Goal: Information Seeking & Learning: Learn about a topic

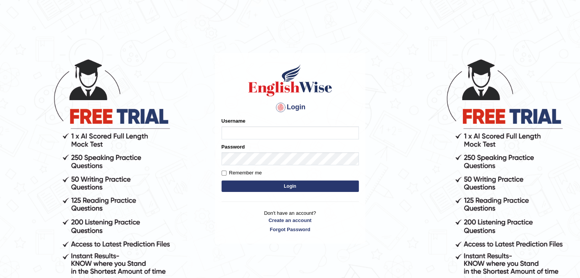
click at [239, 93] on h1 at bounding box center [289, 80] width 137 height 34
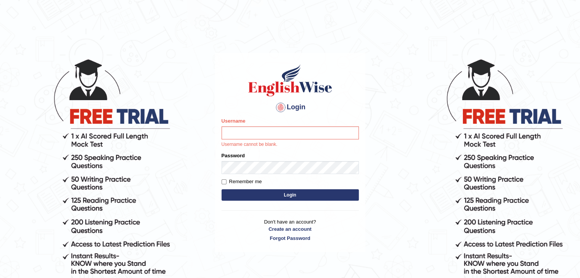
click at [239, 93] on h1 at bounding box center [289, 80] width 137 height 34
click at [271, 131] on input "Username" at bounding box center [289, 133] width 137 height 13
type input "Patel1990"
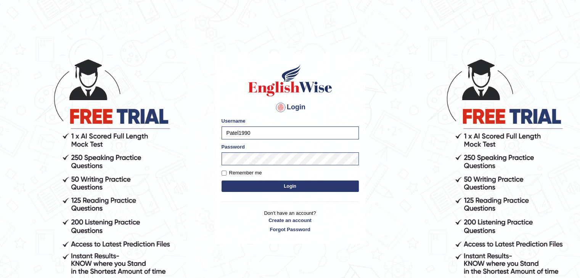
click at [290, 186] on button "Login" at bounding box center [289, 186] width 137 height 11
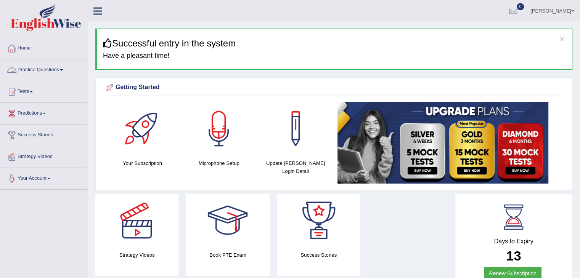
click at [47, 70] on link "Practice Questions" at bounding box center [43, 68] width 87 height 19
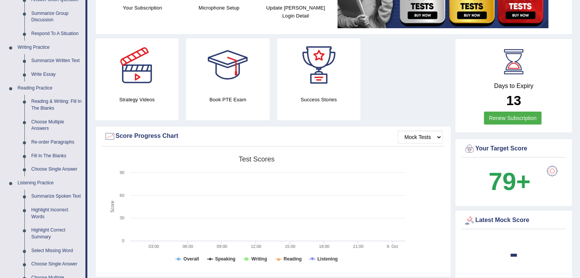
scroll to position [160, 0]
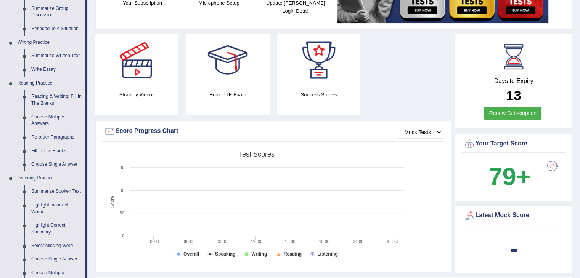
click at [57, 56] on link "Summarize Written Text" at bounding box center [57, 56] width 58 height 14
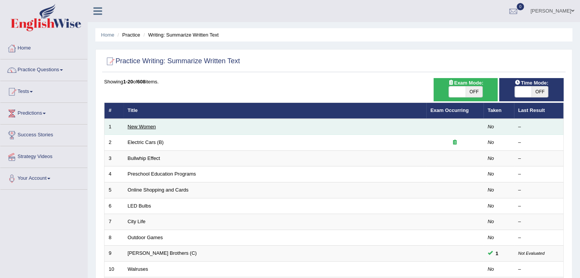
click at [144, 127] on link "New Women" at bounding box center [142, 127] width 28 height 6
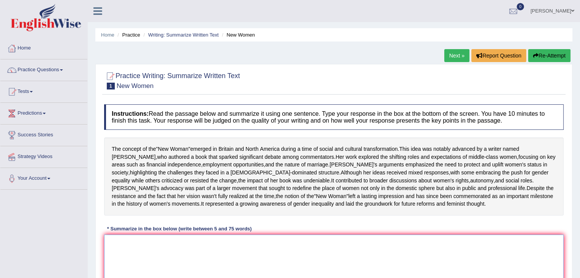
click at [155, 269] on textarea at bounding box center [333, 272] width 459 height 74
click at [159, 273] on textarea at bounding box center [333, 272] width 459 height 74
click at [189, 270] on textarea at bounding box center [333, 272] width 459 height 74
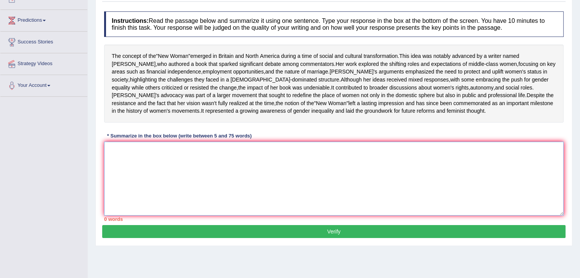
scroll to position [92, 0]
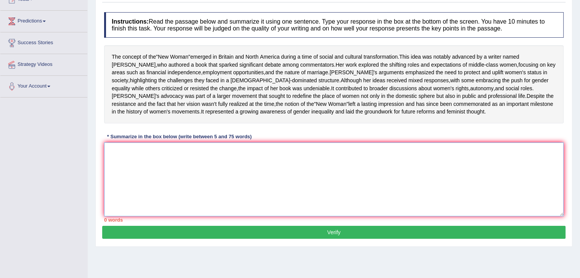
click at [247, 211] on textarea at bounding box center [333, 180] width 459 height 74
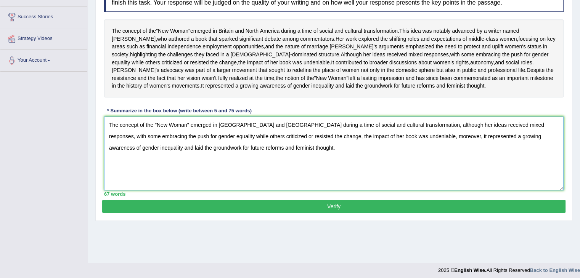
scroll to position [120, 0]
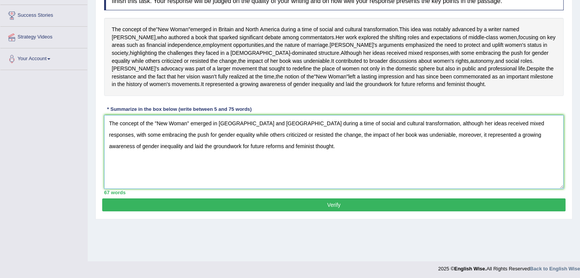
click at [399, 147] on textarea "The concept of the "New Woman" emerged in Britain and North America during a ti…" at bounding box center [333, 152] width 459 height 74
type textarea "The concept of the "New Woman" emerged in Britain and North America during a ti…"
click at [304, 212] on button "Verify" at bounding box center [333, 205] width 463 height 13
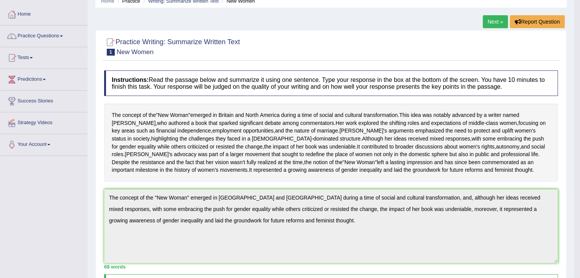
scroll to position [0, 0]
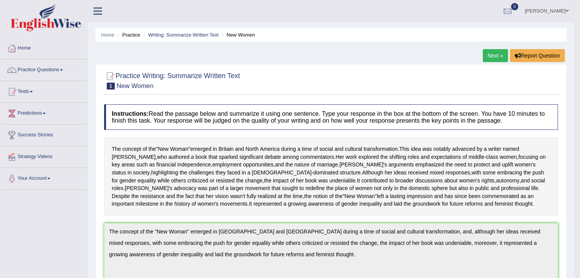
click at [53, 70] on link "Practice Questions" at bounding box center [43, 68] width 87 height 19
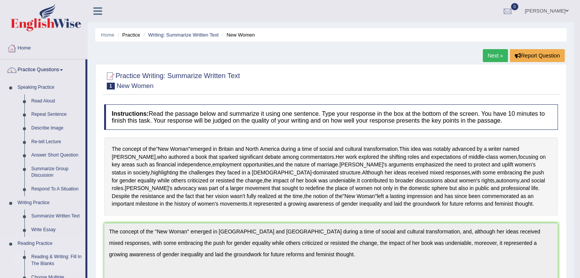
click at [55, 257] on link "Reading & Writing: Fill In The Blanks" at bounding box center [57, 260] width 58 height 20
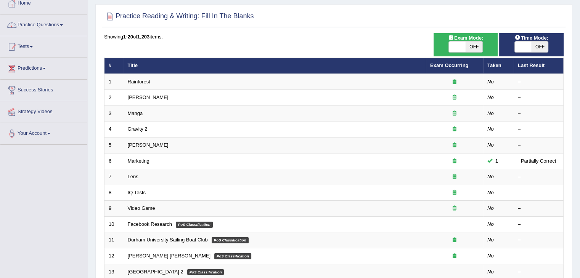
scroll to position [51, 0]
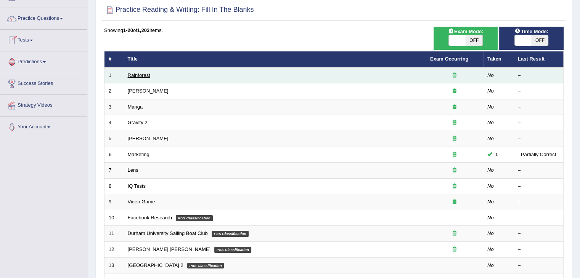
click at [142, 76] on link "Rainforest" at bounding box center [139, 75] width 22 height 6
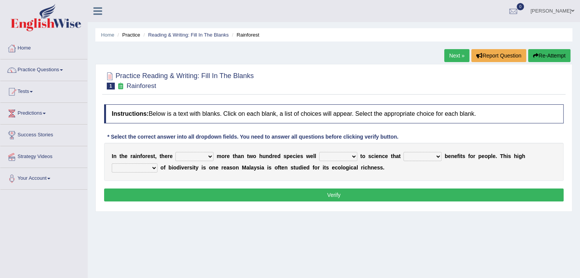
click at [212, 154] on select "have can be has is" at bounding box center [194, 156] width 38 height 9
click at [194, 208] on div "Practice Reading & Writing: Fill In The Blanks 1 Rainforest Instructions: Below…" at bounding box center [333, 138] width 477 height 148
click at [210, 156] on select "have can be has is" at bounding box center [194, 156] width 38 height 9
select select "is"
click at [175, 152] on select "have can be has is" at bounding box center [194, 156] width 38 height 9
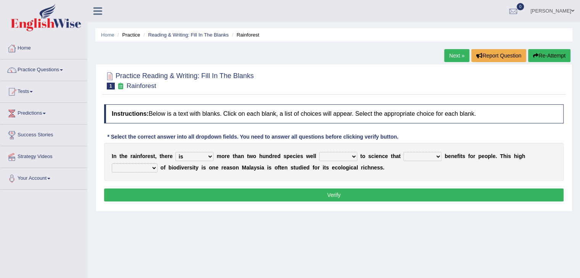
click at [355, 156] on select "knowing known knew know" at bounding box center [338, 156] width 38 height 9
select select "known"
click at [319, 152] on select "knowing known knew know" at bounding box center [338, 156] width 38 height 9
click at [436, 156] on select "contain contained containing contains" at bounding box center [422, 156] width 38 height 9
select select "contains"
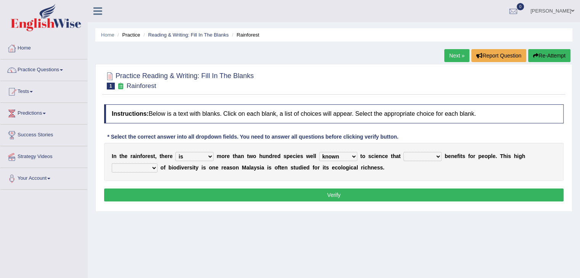
click at [403, 152] on select "contain contained containing contains" at bounding box center [422, 156] width 38 height 9
click at [154, 169] on select "condensation conjunction continuity complexity" at bounding box center [135, 168] width 46 height 9
click at [112, 164] on select "condensation conjunction continuity complexity" at bounding box center [135, 168] width 46 height 9
click at [153, 167] on select "condensation conjunction continuity complexity" at bounding box center [135, 168] width 46 height 9
select select "continuity"
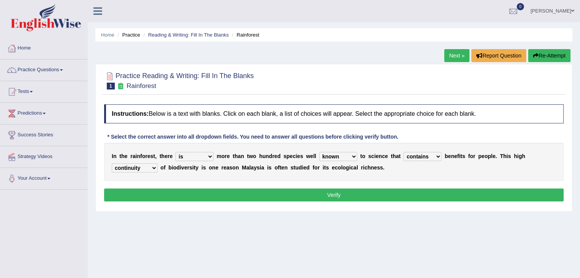
click at [112, 164] on select "condensation conjunction continuity complexity" at bounding box center [135, 168] width 46 height 9
click at [230, 192] on button "Verify" at bounding box center [333, 195] width 459 height 13
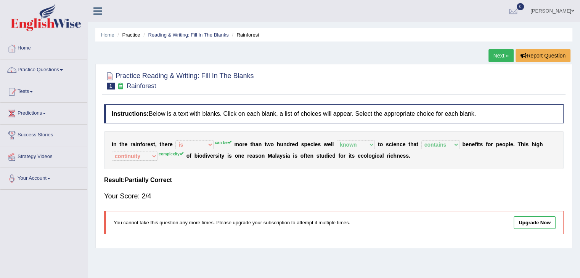
click at [504, 56] on link "Next »" at bounding box center [500, 55] width 25 height 13
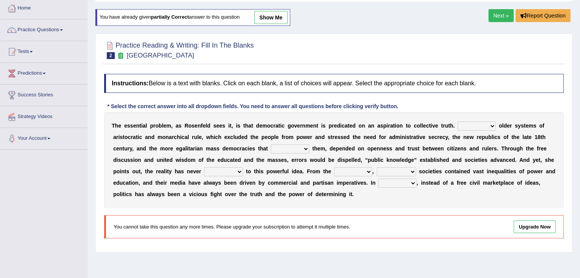
scroll to position [43, 0]
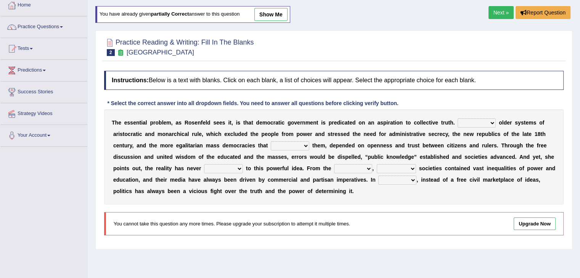
click at [489, 122] on select "Like Unlike Likely Safely" at bounding box center [476, 123] width 38 height 9
select select "Unlike"
click at [457, 119] on select "Like Unlike Likely Safely" at bounding box center [476, 123] width 38 height 9
click at [307, 145] on select "readed grated succeeded printed" at bounding box center [290, 145] width 38 height 9
select select "succeeded"
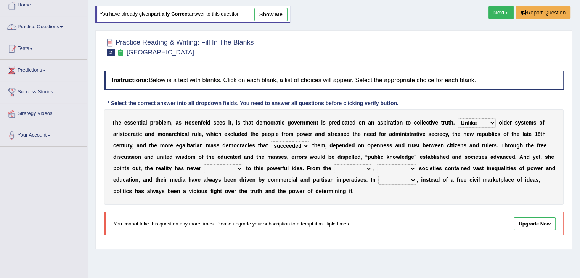
click at [271, 141] on select "readed grated succeeded printed" at bounding box center [290, 145] width 38 height 9
click at [242, 167] on select "saved up stood up brought up lived up" at bounding box center [223, 168] width 39 height 9
select select "lived up"
click at [204, 164] on select "saved up stood up brought up lived up" at bounding box center [223, 168] width 39 height 9
click at [415, 169] on select "freedom democratic media stilled" at bounding box center [396, 168] width 39 height 9
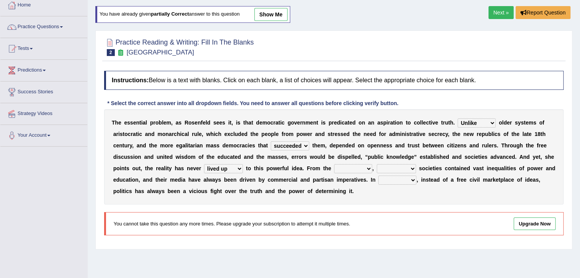
select select "democratic"
click at [377, 164] on select "freedom democratic media stilled" at bounding box center [396, 168] width 39 height 9
click at [363, 168] on select "outset ranged stood caught" at bounding box center [353, 168] width 38 height 9
select select "outset"
click at [334, 164] on select "outset ranged stood caught" at bounding box center [353, 168] width 38 height 9
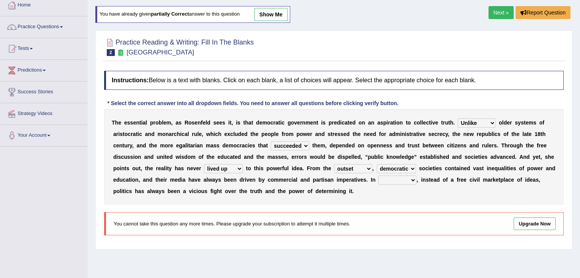
click at [413, 179] on select "power practice ideas fought" at bounding box center [397, 180] width 38 height 9
select select "practice"
click at [378, 176] on select "power practice ideas fought" at bounding box center [397, 180] width 38 height 9
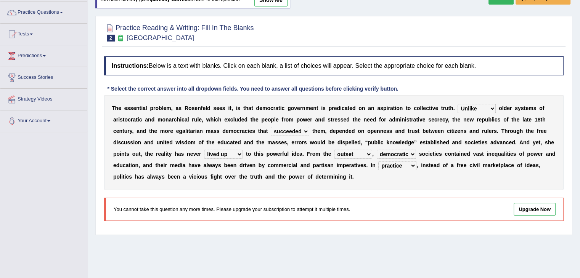
scroll to position [57, 0]
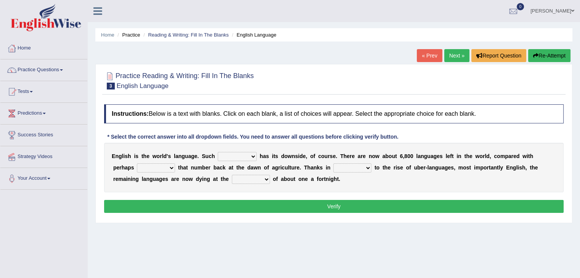
click at [253, 156] on select "power idea subject dominance" at bounding box center [237, 156] width 39 height 9
select select "dominance"
click at [218, 152] on select "power idea subject dominance" at bounding box center [237, 156] width 39 height 9
click at [170, 168] on select "rise twice firstly never" at bounding box center [156, 168] width 38 height 9
select select "twice"
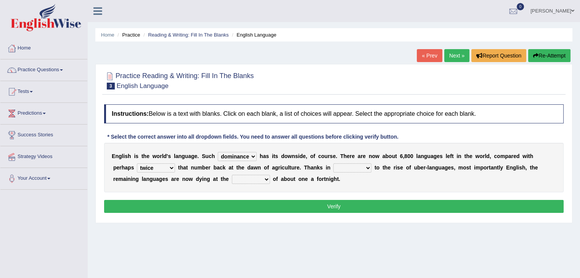
click at [137, 164] on select "rise twice firstly never" at bounding box center [156, 168] width 38 height 9
click at [365, 167] on select "rare start part bother" at bounding box center [352, 168] width 38 height 9
select select "start"
click at [333, 164] on select "rare start part bother" at bounding box center [352, 168] width 38 height 9
click at [258, 180] on select "state rate wait great" at bounding box center [251, 179] width 38 height 9
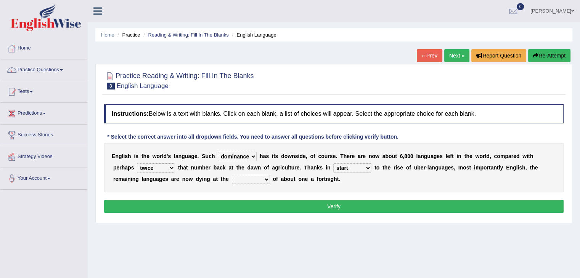
select select "rate"
click at [232, 175] on select "state rate wait great" at bounding box center [251, 179] width 38 height 9
click at [319, 203] on button "Verify" at bounding box center [333, 206] width 459 height 13
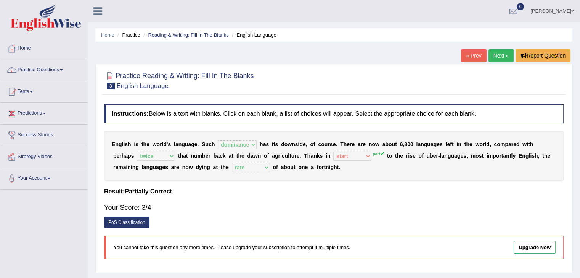
click at [499, 56] on link "Next »" at bounding box center [500, 55] width 25 height 13
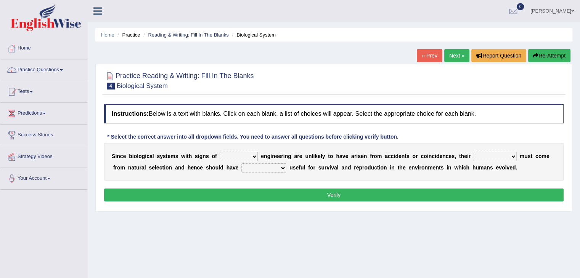
click at [255, 157] on select "system national extra complex" at bounding box center [239, 156] width 38 height 9
select select "complex"
click at [220, 152] on select "system national extra complex" at bounding box center [239, 156] width 38 height 9
click at [509, 157] on select "presence organisation registration structures" at bounding box center [494, 156] width 43 height 9
select select "structures"
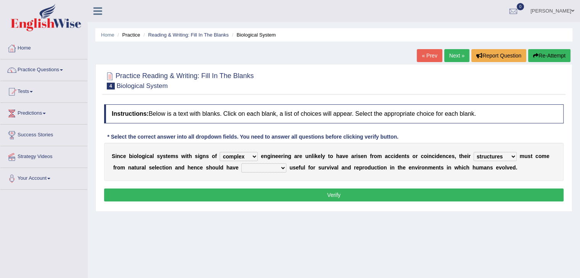
click at [473, 152] on select "presence organisation registration structures" at bounding box center [494, 156] width 43 height 9
click at [282, 168] on select "functions cultures samples introductions" at bounding box center [263, 168] width 45 height 9
select select "functions"
click at [241, 164] on select "functions cultures samples introductions" at bounding box center [263, 168] width 45 height 9
click at [257, 155] on select "system national extra complex" at bounding box center [239, 156] width 38 height 9
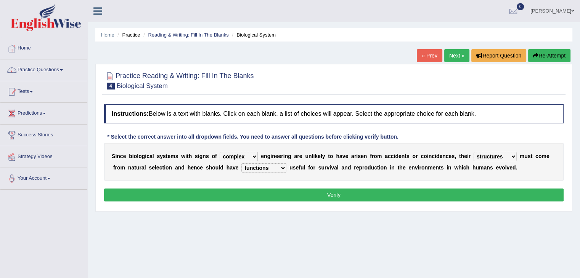
click at [313, 194] on button "Verify" at bounding box center [333, 195] width 459 height 13
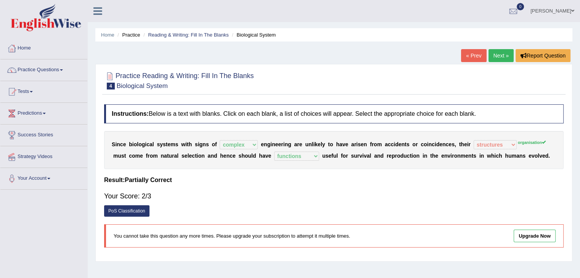
click at [500, 57] on link "Next »" at bounding box center [500, 55] width 25 height 13
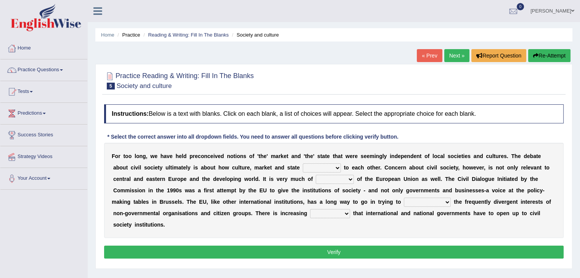
click at [337, 165] on select "stay relate bring telling" at bounding box center [322, 168] width 38 height 9
select select "relate"
click at [303, 164] on select "stay relate bring telling" at bounding box center [322, 168] width 38 height 9
click at [342, 180] on select "interest brought shown suspect" at bounding box center [335, 179] width 38 height 9
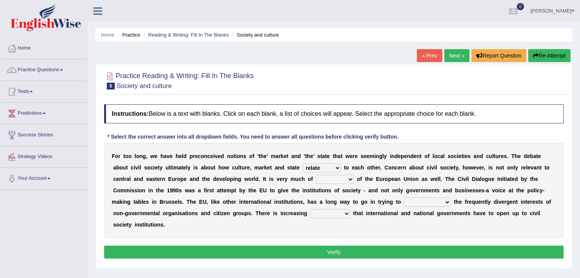
click at [342, 180] on select "interest brought shown suspect" at bounding box center [335, 179] width 38 height 9
select select "interest"
click at [316, 175] on select "interest brought shown suspect" at bounding box center [335, 179] width 38 height 9
click at [441, 203] on select "indulge express supreme accommodate" at bounding box center [427, 202] width 47 height 9
select select "express"
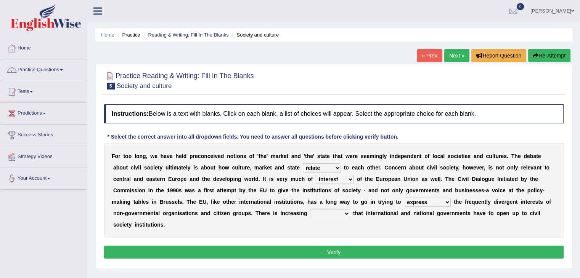
click at [404, 198] on select "indulge express supreme accommodate" at bounding box center [427, 202] width 47 height 9
click at [347, 214] on select "tolerance expression recognition sample" at bounding box center [330, 213] width 40 height 9
select select "recognition"
click at [310, 209] on select "tolerance expression recognition sample" at bounding box center [330, 213] width 40 height 9
click at [331, 252] on button "Verify" at bounding box center [333, 252] width 459 height 13
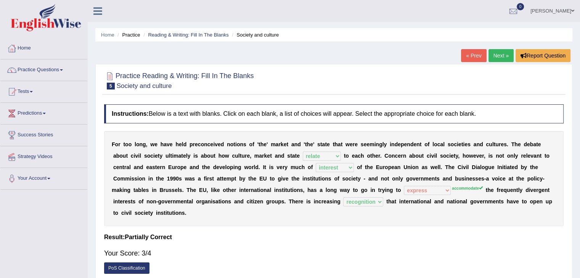
click at [499, 54] on link "Next »" at bounding box center [500, 55] width 25 height 13
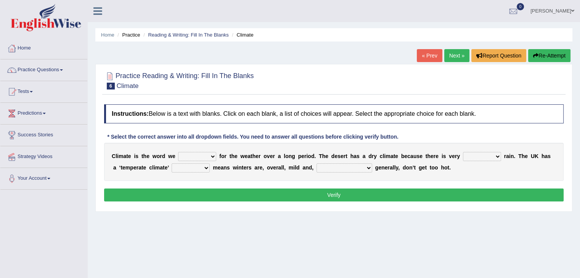
click at [214, 156] on select "give take use throw" at bounding box center [197, 156] width 38 height 9
select select "use"
click at [178, 152] on select "give take use throw" at bounding box center [197, 156] width 38 height 9
click at [492, 157] on select "much little least less" at bounding box center [482, 156] width 38 height 9
select select "little"
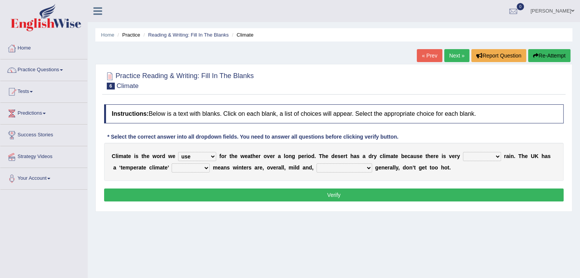
click at [463, 152] on select "much little least less" at bounding box center [482, 156] width 38 height 9
click at [206, 170] on select "when where which where" at bounding box center [191, 168] width 38 height 9
select select "which"
click at [172, 164] on select "when where which where" at bounding box center [191, 168] width 38 height 9
click at [348, 168] on select "weather [PERSON_NAME] [PERSON_NAME] warmer" at bounding box center [344, 168] width 56 height 9
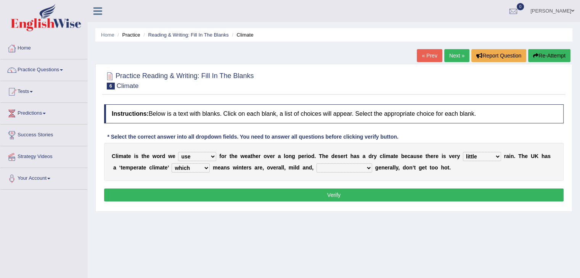
select select "[PERSON_NAME]"
click at [316, 164] on select "weather [PERSON_NAME] [PERSON_NAME] warmer" at bounding box center [344, 168] width 56 height 9
click at [333, 192] on button "Verify" at bounding box center [333, 195] width 459 height 13
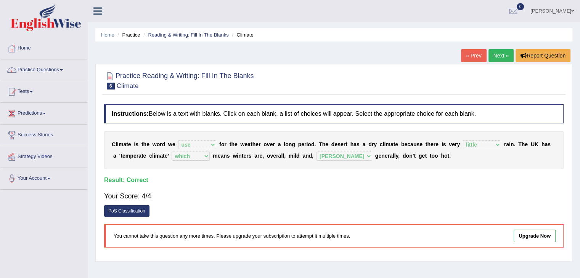
click at [494, 57] on link "Next »" at bounding box center [500, 55] width 25 height 13
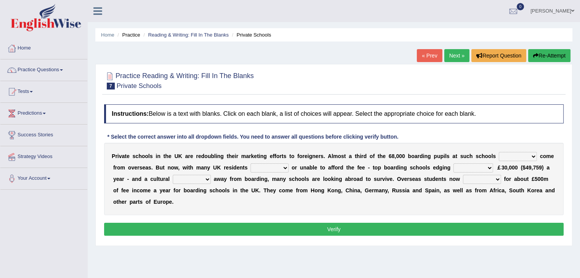
click at [535, 156] on select "all set already great news" at bounding box center [518, 156] width 38 height 9
select select "already"
click at [499, 152] on select "all set already great news" at bounding box center [518, 156] width 38 height 9
click at [279, 170] on select "answering unwilling realising storing" at bounding box center [269, 168] width 38 height 9
select select "unwilling"
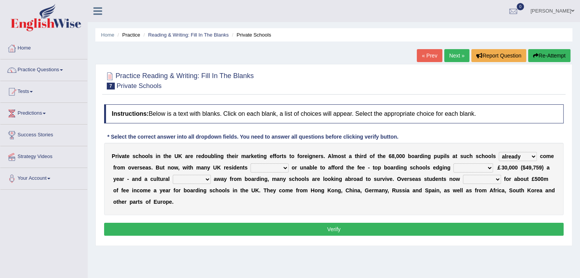
click at [250, 164] on select "answering unwilling realising storing" at bounding box center [269, 168] width 38 height 9
click at [478, 167] on select "rewards towards notification amounting" at bounding box center [473, 168] width 40 height 9
select select "towards"
click at [453, 164] on select "rewards towards notification amounting" at bounding box center [473, 168] width 40 height 9
click at [207, 180] on select "go rattle shatter shift" at bounding box center [192, 179] width 38 height 9
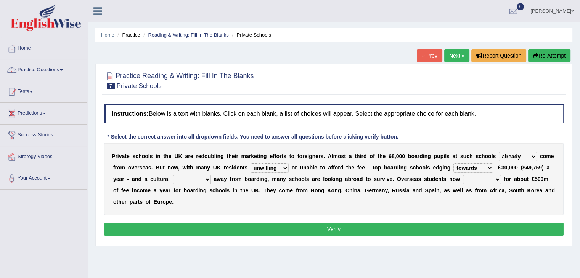
select select "shift"
click at [173, 175] on select "go rattle shatter shift" at bounding box center [192, 179] width 38 height 9
click at [493, 180] on select "hold think account say" at bounding box center [482, 179] width 38 height 9
select select "hold"
click at [463, 175] on select "hold think account say" at bounding box center [482, 179] width 38 height 9
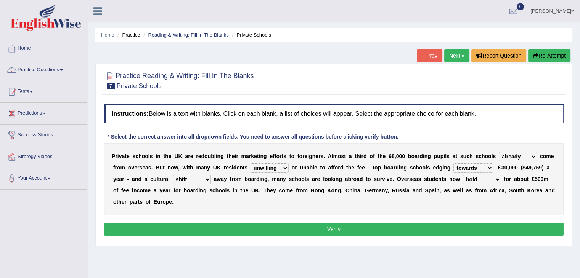
click at [499, 180] on select "hold think account say" at bounding box center [482, 179] width 38 height 9
click at [369, 208] on div "P r i v a t e s c h o o l s i n t h e U K a r e r e d o u b l i n g t h e i r m…" at bounding box center [333, 179] width 459 height 72
click at [349, 226] on button "Verify" at bounding box center [333, 229] width 459 height 13
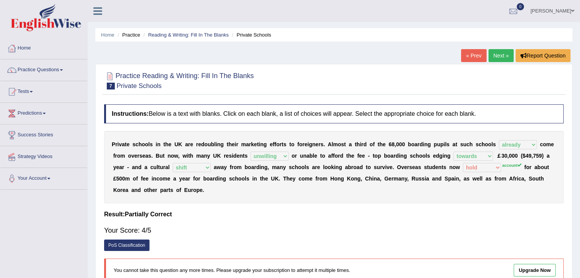
click at [61, 72] on link "Practice Questions" at bounding box center [43, 68] width 87 height 19
